Goal: Task Accomplishment & Management: Manage account settings

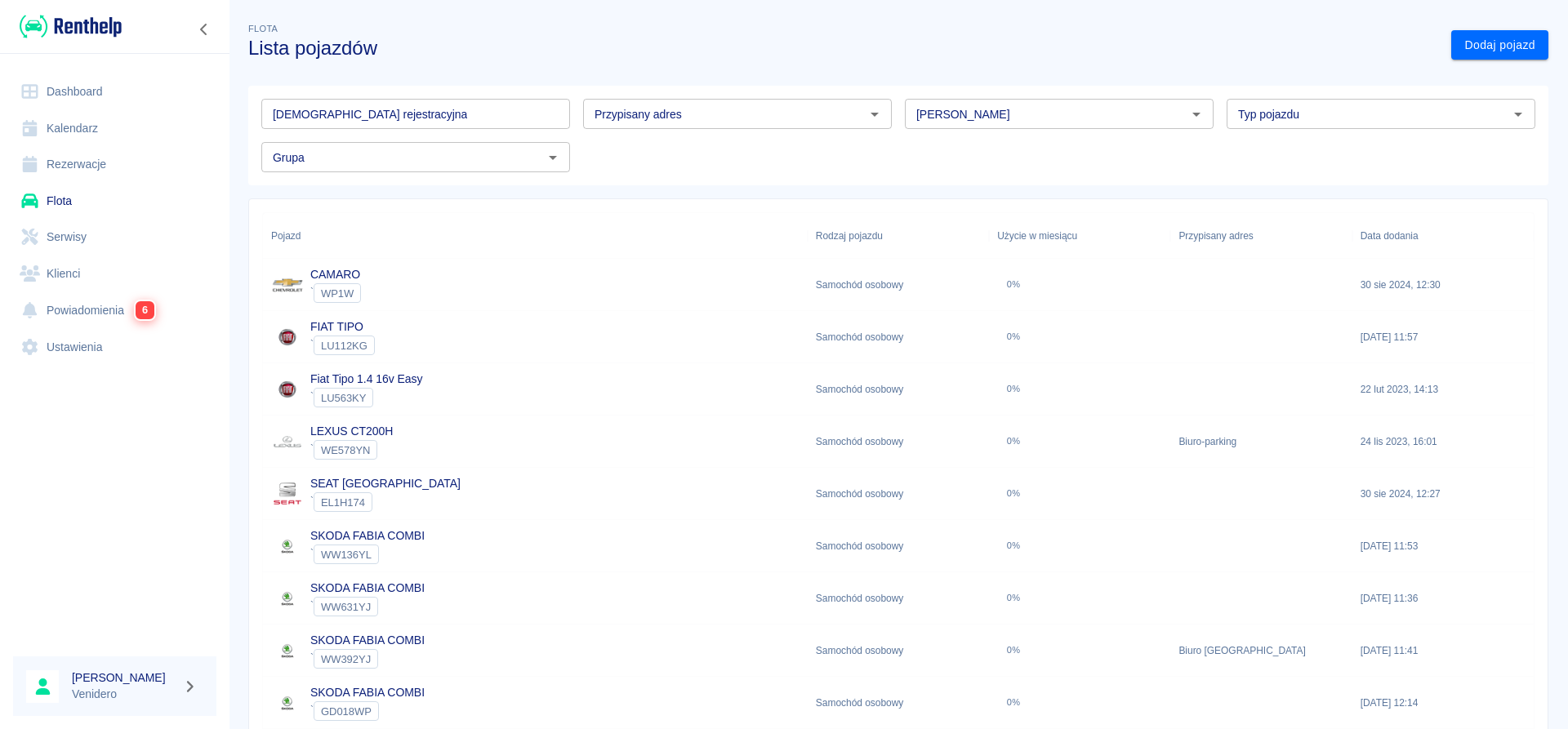
click at [309, 106] on input "[DEMOGRAPHIC_DATA] rejestracyjna" at bounding box center [415, 113] width 308 height 30
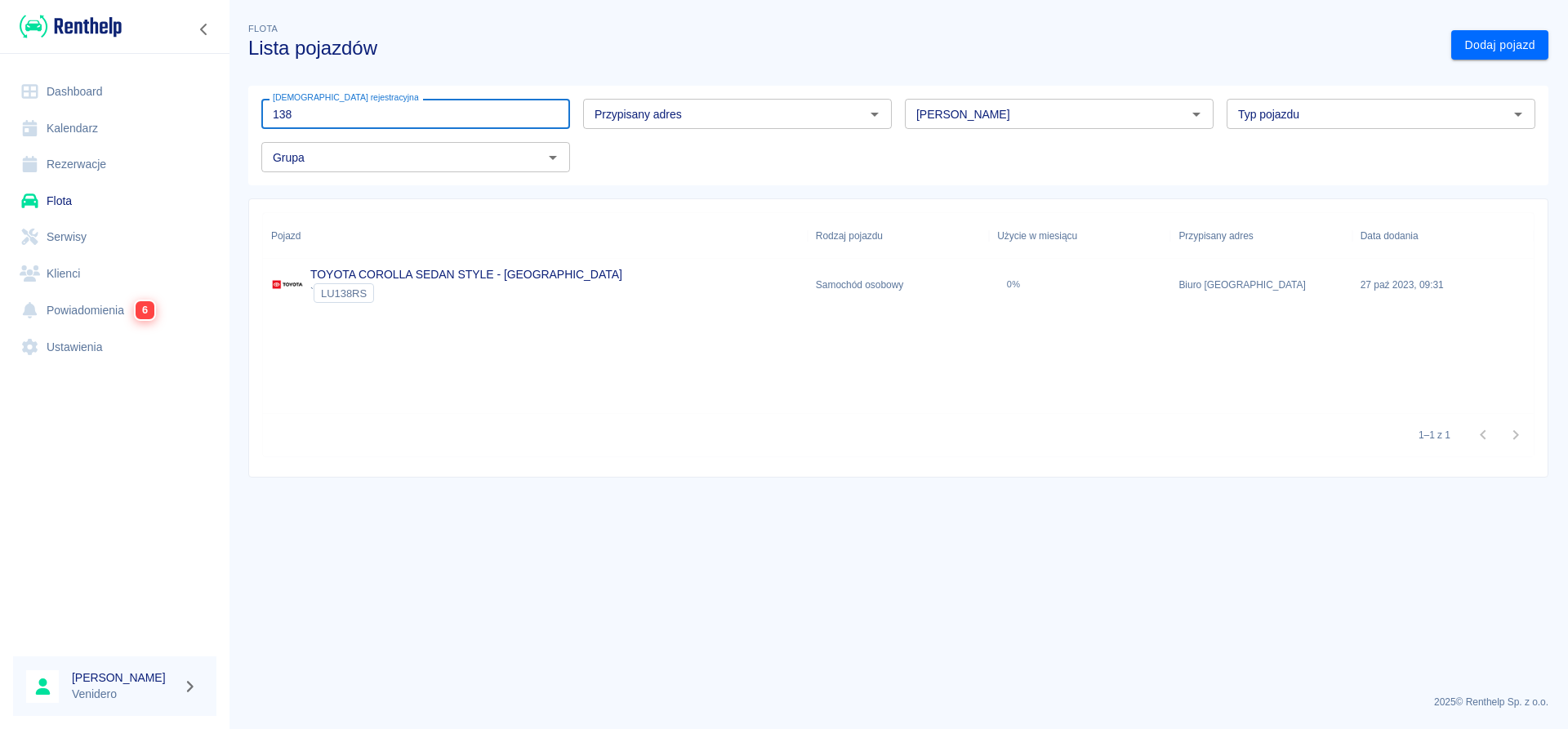
type input "138"
click at [361, 275] on link "TOYOTA COROLLA SEDAN STYLE - KRAKÓW" at bounding box center [465, 274] width 312 height 13
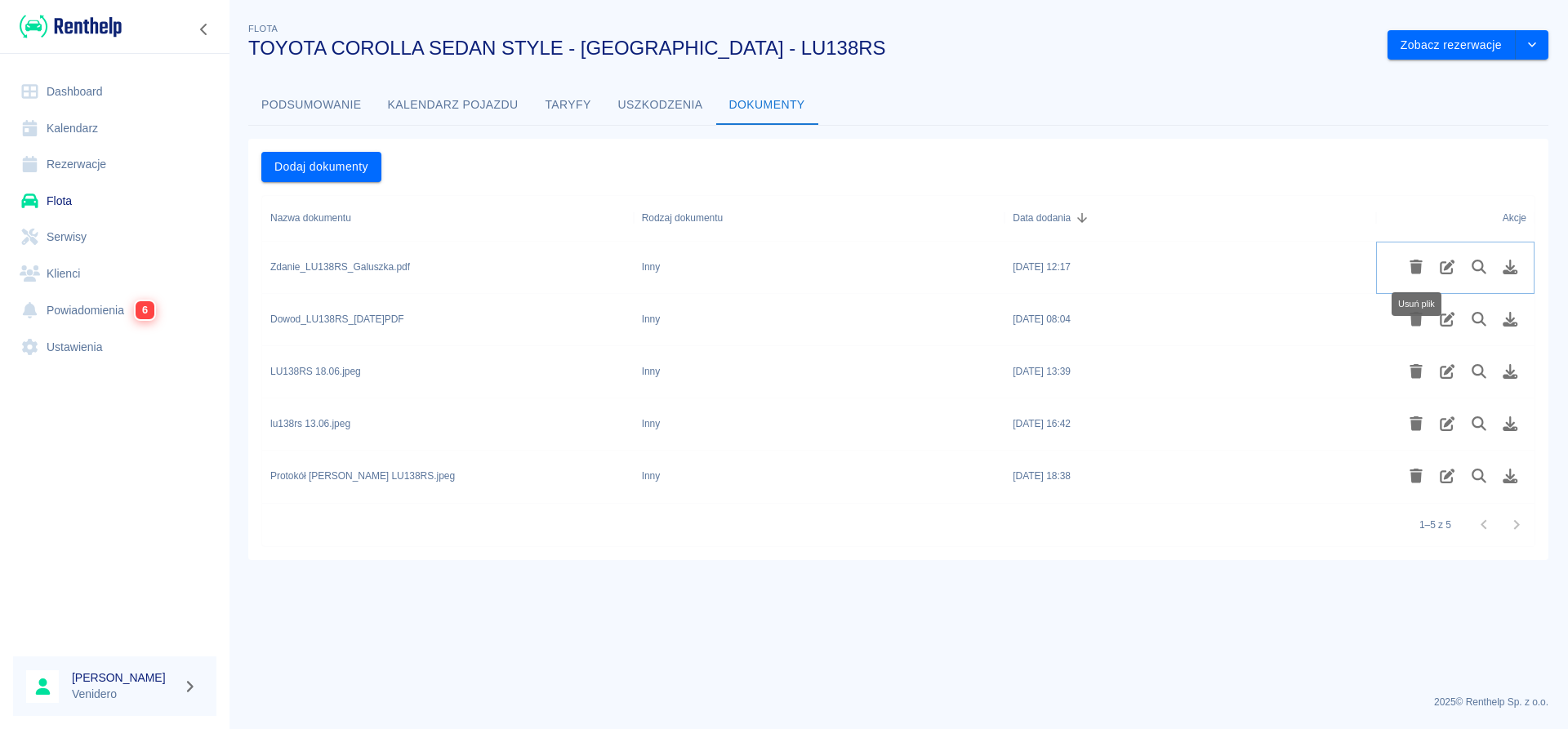
click at [1412, 264] on icon "Usuń plik" at bounding box center [1416, 266] width 19 height 14
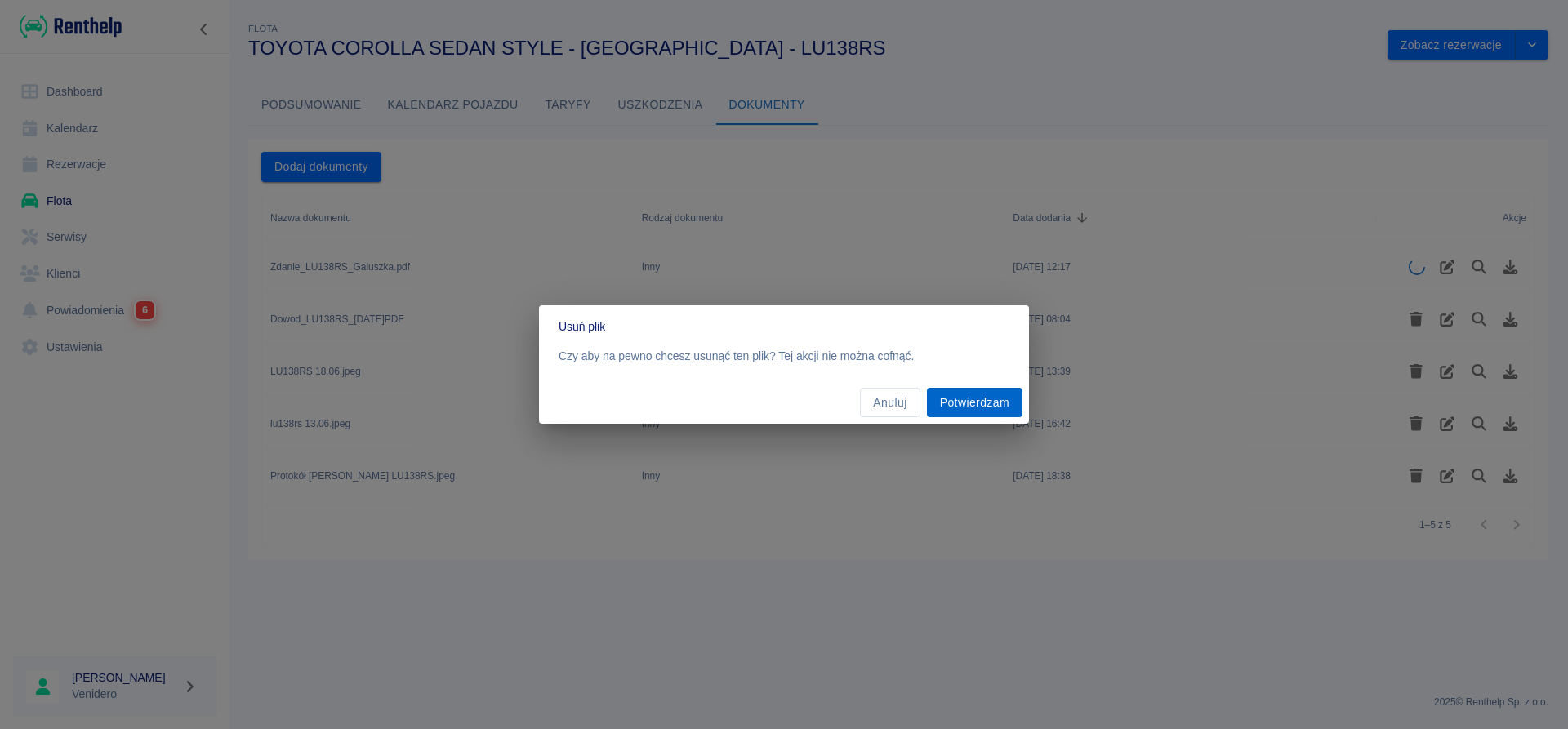
click at [991, 407] on button "Potwierdzam" at bounding box center [974, 402] width 96 height 30
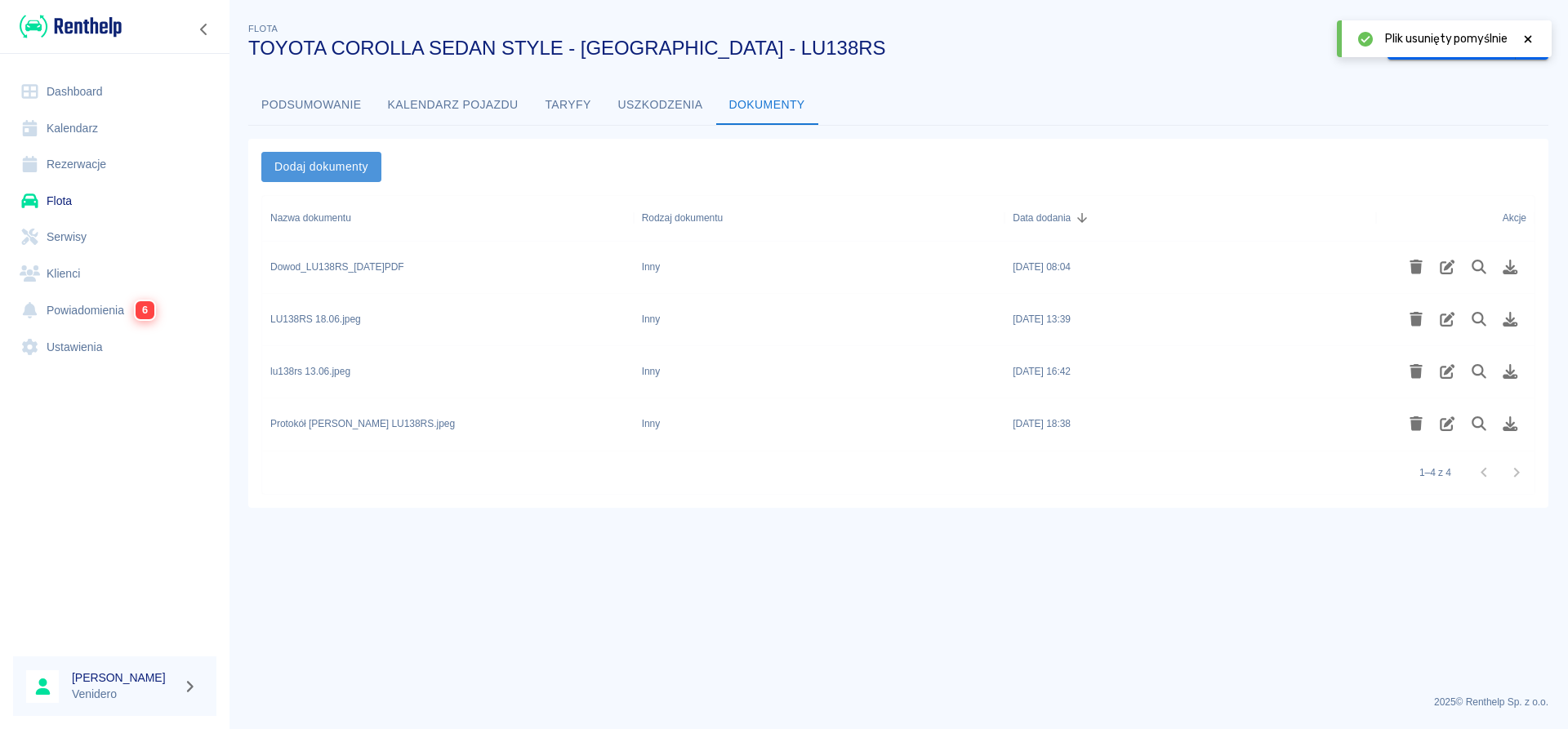
click at [365, 172] on button "Dodaj dokumenty" at bounding box center [321, 166] width 120 height 30
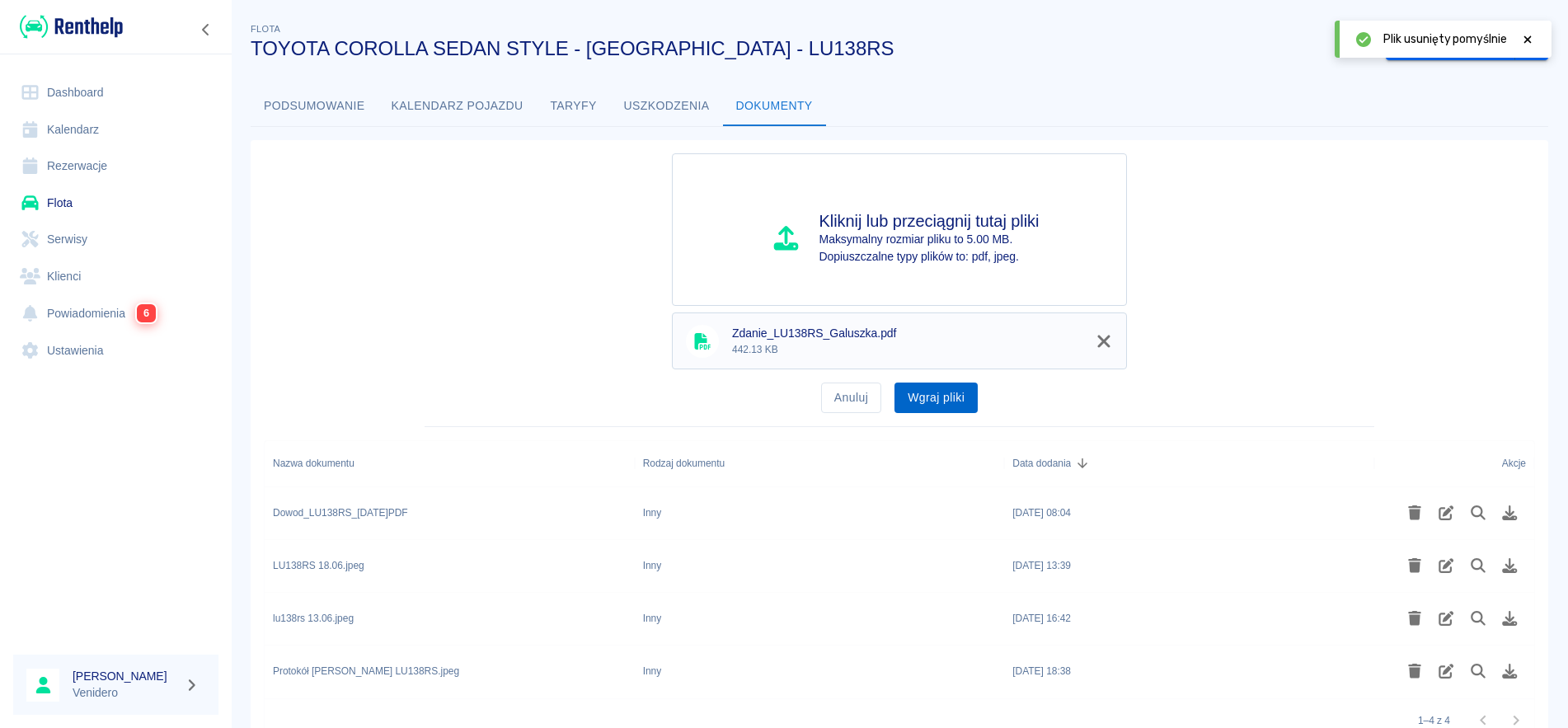
click at [925, 392] on button "Wgraj pliki" at bounding box center [936, 397] width 83 height 30
